Goal: Transaction & Acquisition: Purchase product/service

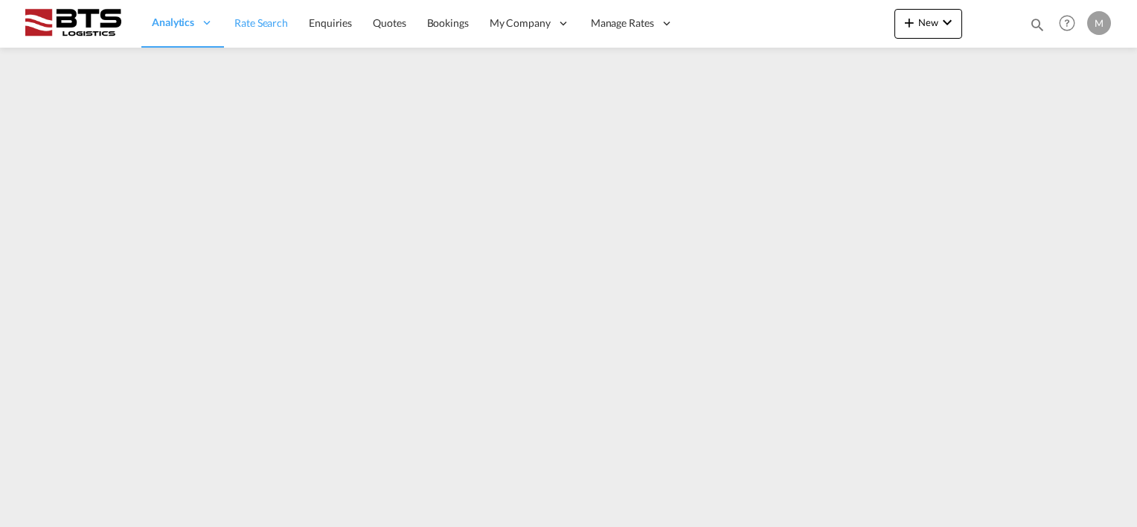
click at [262, 21] on span "Rate Search" at bounding box center [261, 22] width 54 height 13
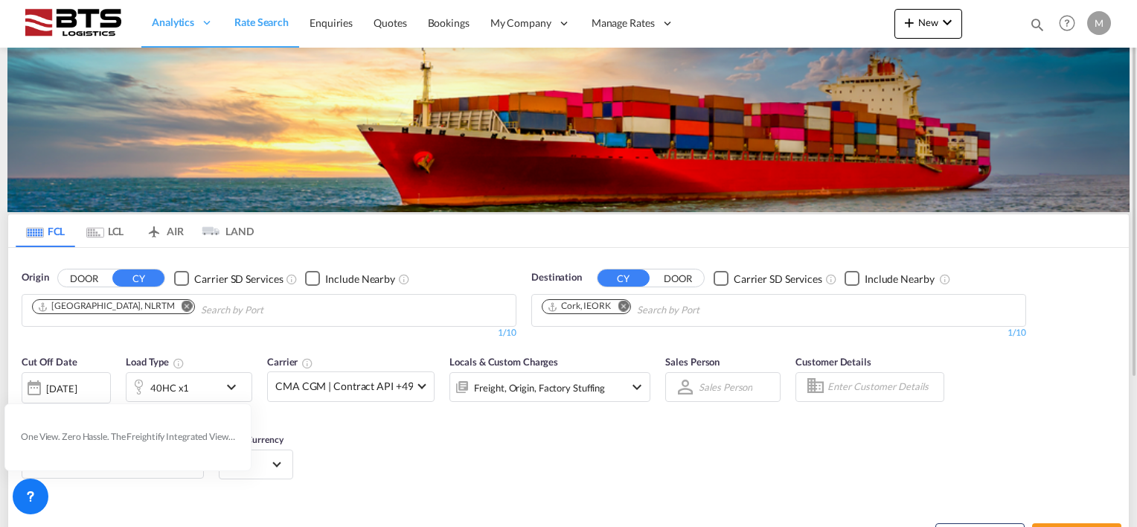
click at [625, 309] on md-icon "Remove" at bounding box center [623, 306] width 11 height 11
click at [610, 309] on input "Chips input." at bounding box center [612, 310] width 141 height 24
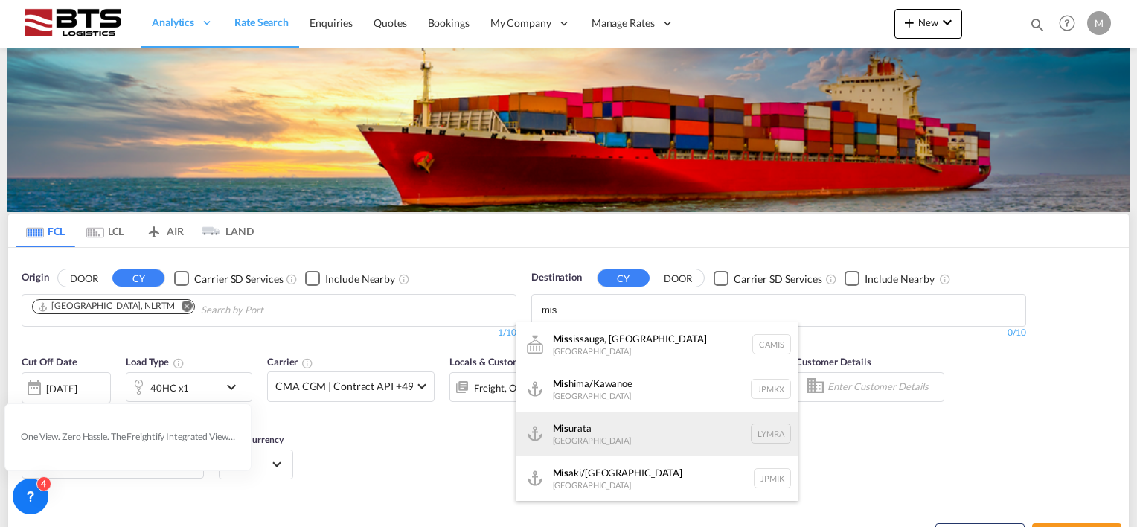
type input "mis"
click at [601, 438] on div "Mis urata [GEOGRAPHIC_DATA] [GEOGRAPHIC_DATA]" at bounding box center [657, 434] width 283 height 45
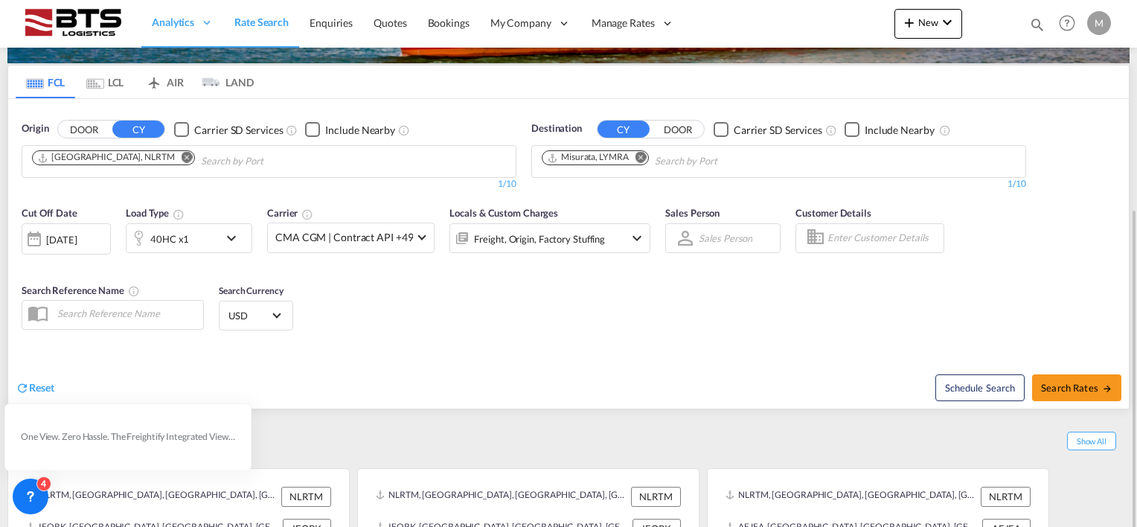
scroll to position [208, 0]
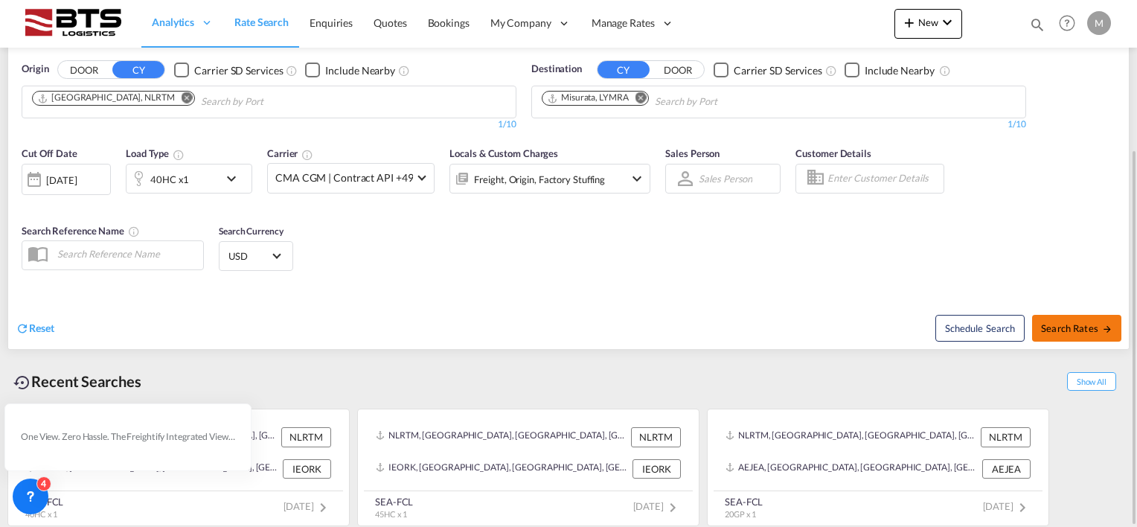
click at [1098, 323] on span "Search Rates" at bounding box center [1076, 328] width 71 height 12
type input "NLRTM to LYMRA / [DATE]"
